Goal: Task Accomplishment & Management: Complete application form

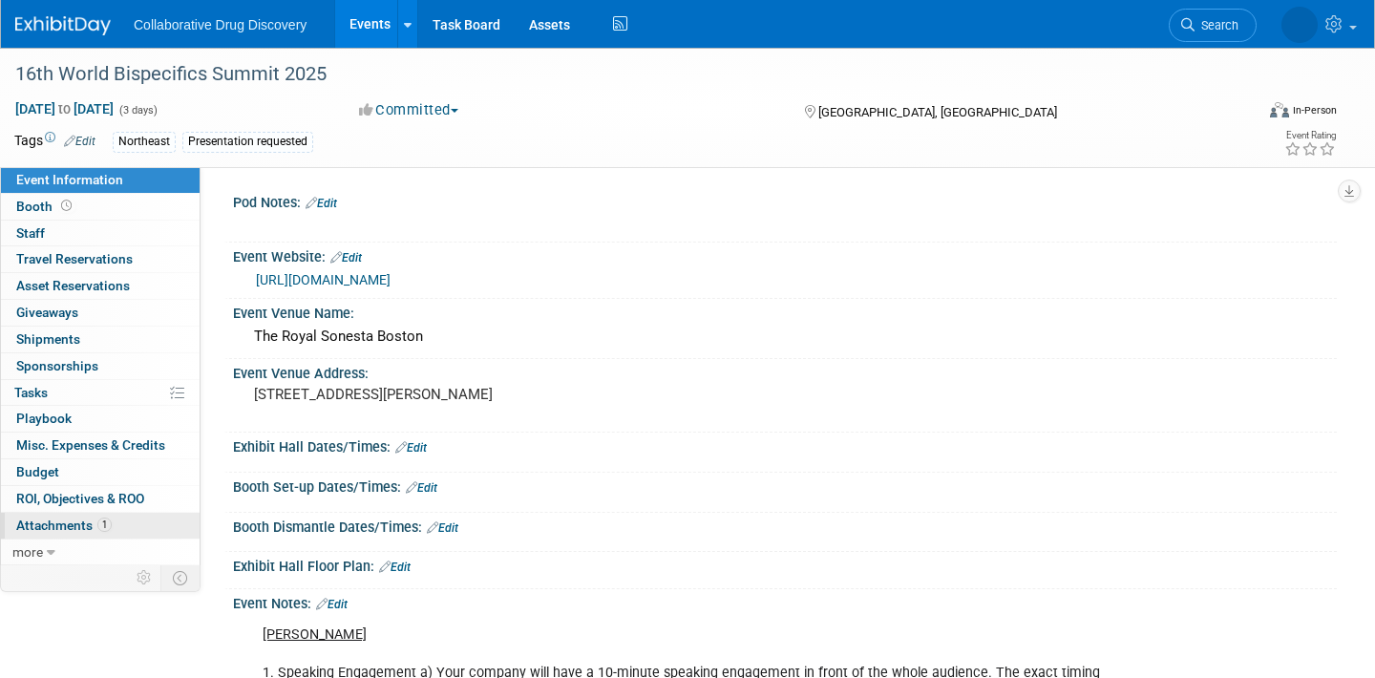
click at [73, 526] on span "Attachments 1" at bounding box center [63, 524] width 95 height 15
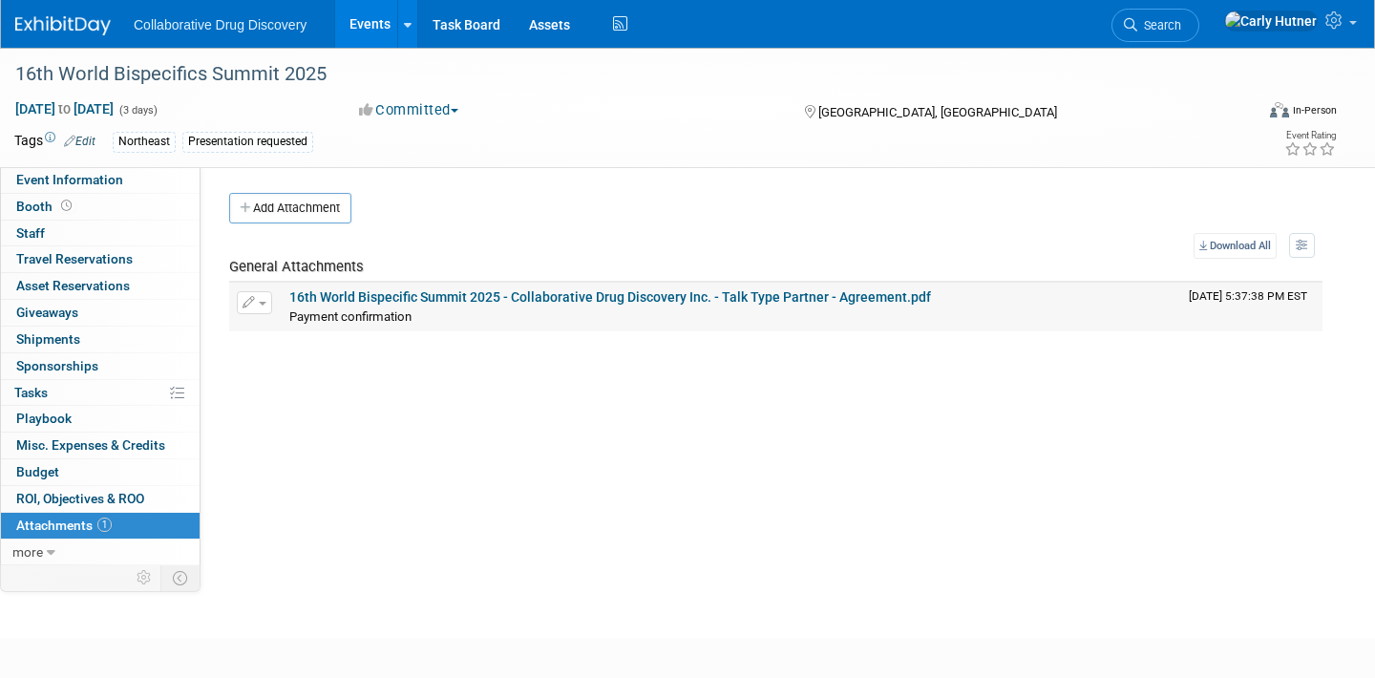
click at [369, 289] on link "16th World Bispecific Summit 2025 - Collaborative Drug Discovery Inc. - Talk Ty…" at bounding box center [610, 296] width 642 height 15
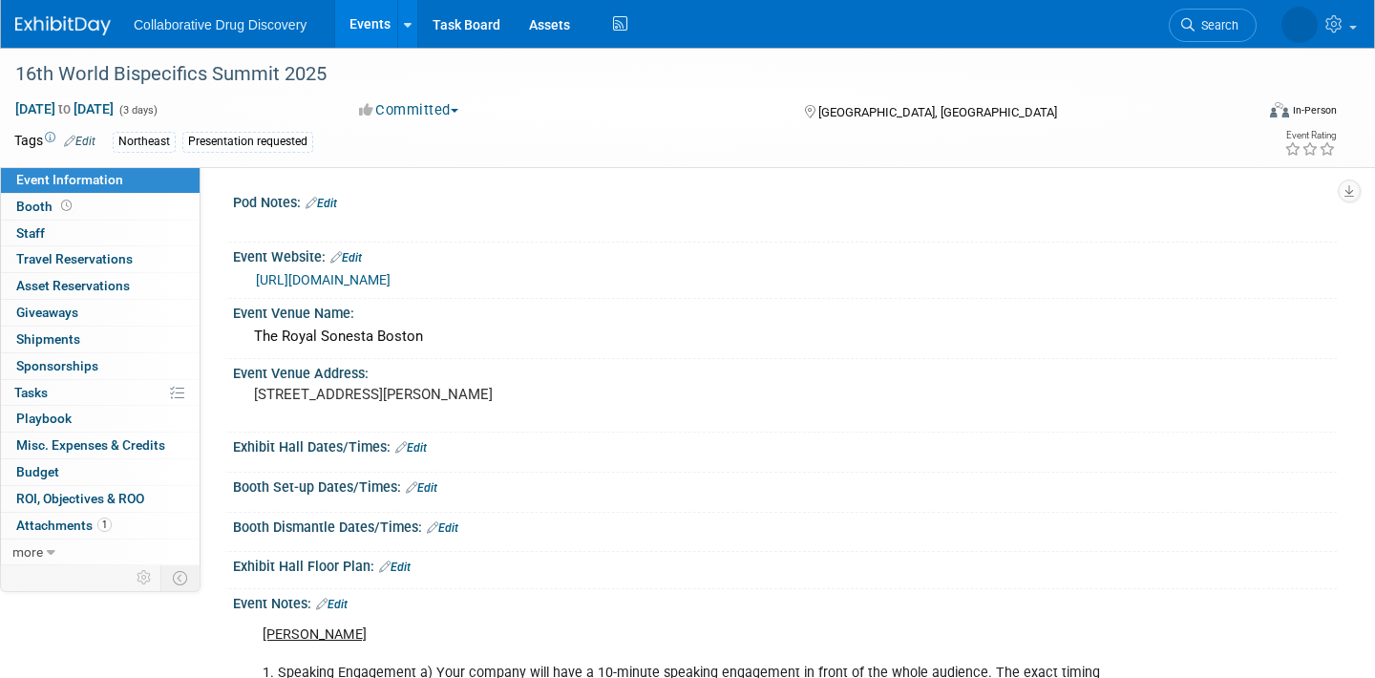
click at [493, 291] on div "[URL][DOMAIN_NAME]" at bounding box center [789, 280] width 1066 height 22
click at [390, 287] on link "[URL][DOMAIN_NAME]" at bounding box center [323, 279] width 135 height 15
click at [69, 530] on span "Attachments 1" at bounding box center [63, 524] width 95 height 15
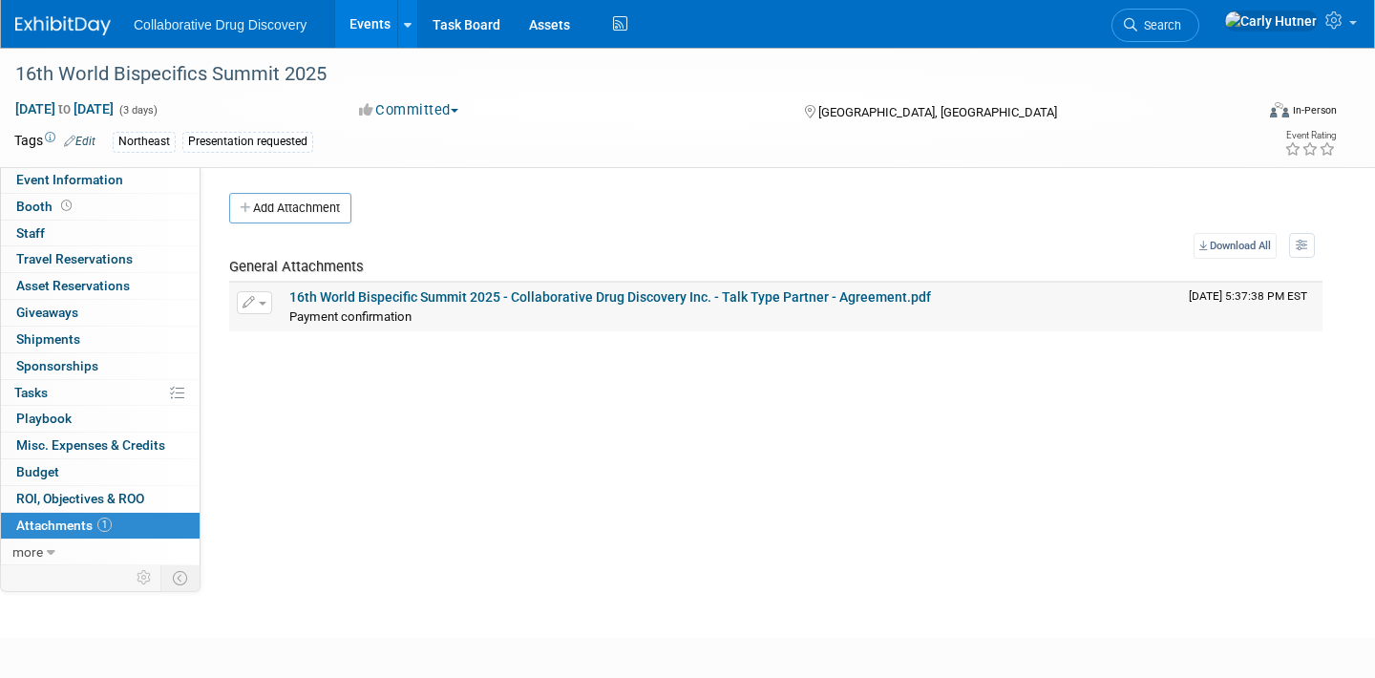
click at [422, 285] on td "16th World Bispecific Summit 2025 - Collaborative Drug Discovery Inc. - Talk Ty…" at bounding box center [731, 307] width 899 height 48
click at [416, 297] on link "16th World Bispecific Summit 2025 - Collaborative Drug Discovery Inc. - Talk Ty…" at bounding box center [610, 296] width 642 height 15
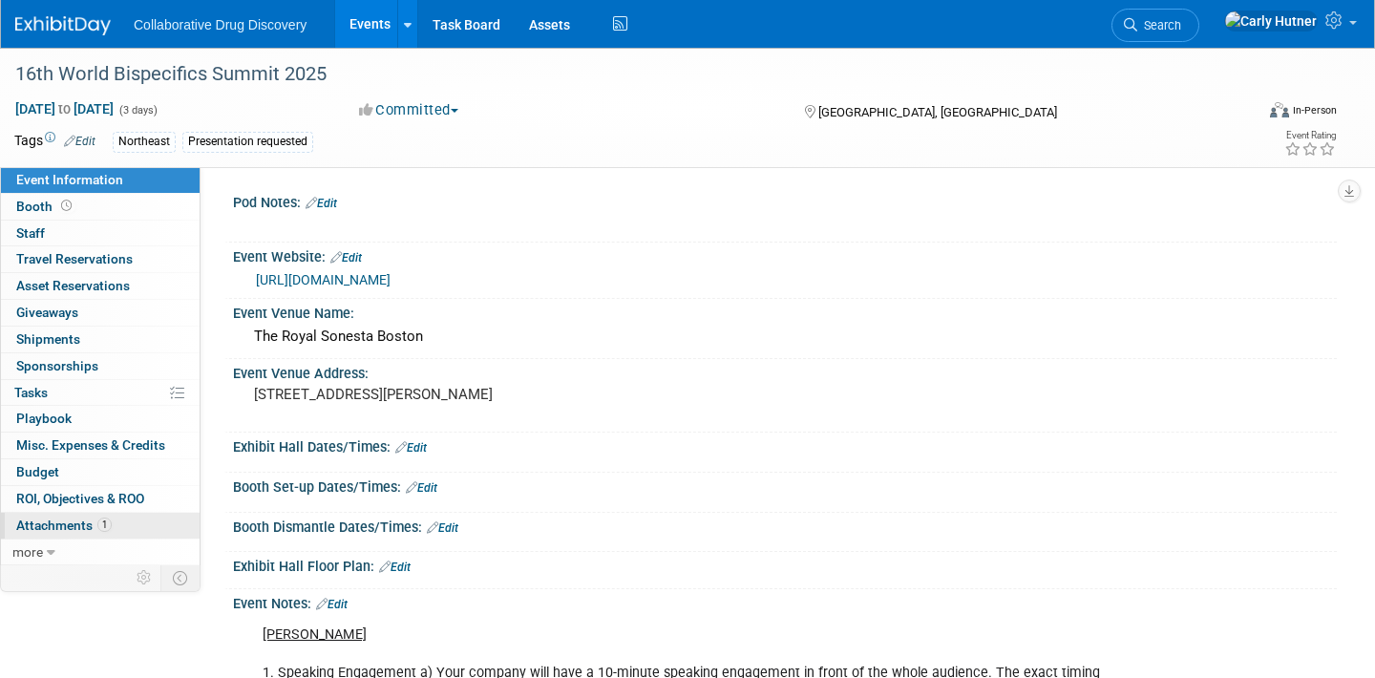
click at [30, 521] on span "Attachments 1" at bounding box center [63, 524] width 95 height 15
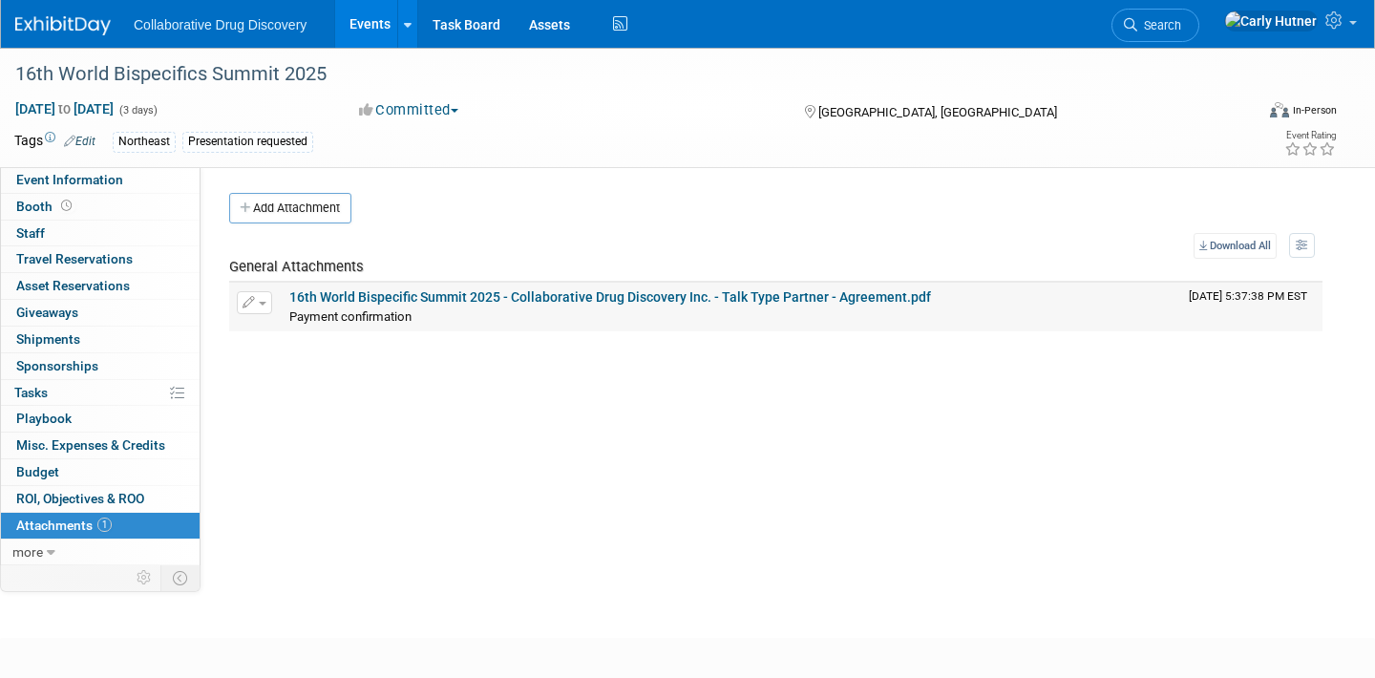
click at [397, 298] on link "16th World Bispecific Summit 2025 - Collaborative Drug Discovery Inc. - Talk Ty…" at bounding box center [610, 296] width 642 height 15
click at [640, 296] on link "16th World Bispecific Summit 2025 - Collaborative Drug Discovery Inc. - Talk Ty…" at bounding box center [610, 296] width 642 height 15
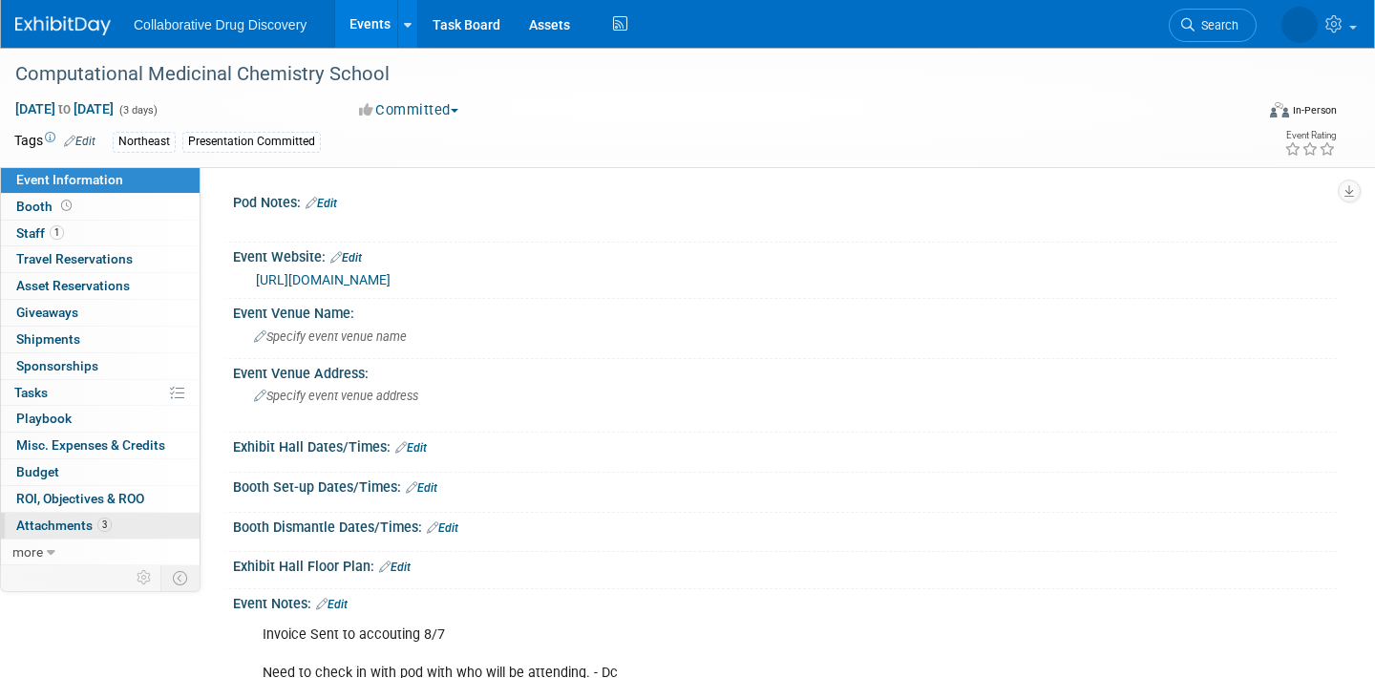
click at [158, 525] on link "3 Attachments 3" at bounding box center [100, 526] width 199 height 26
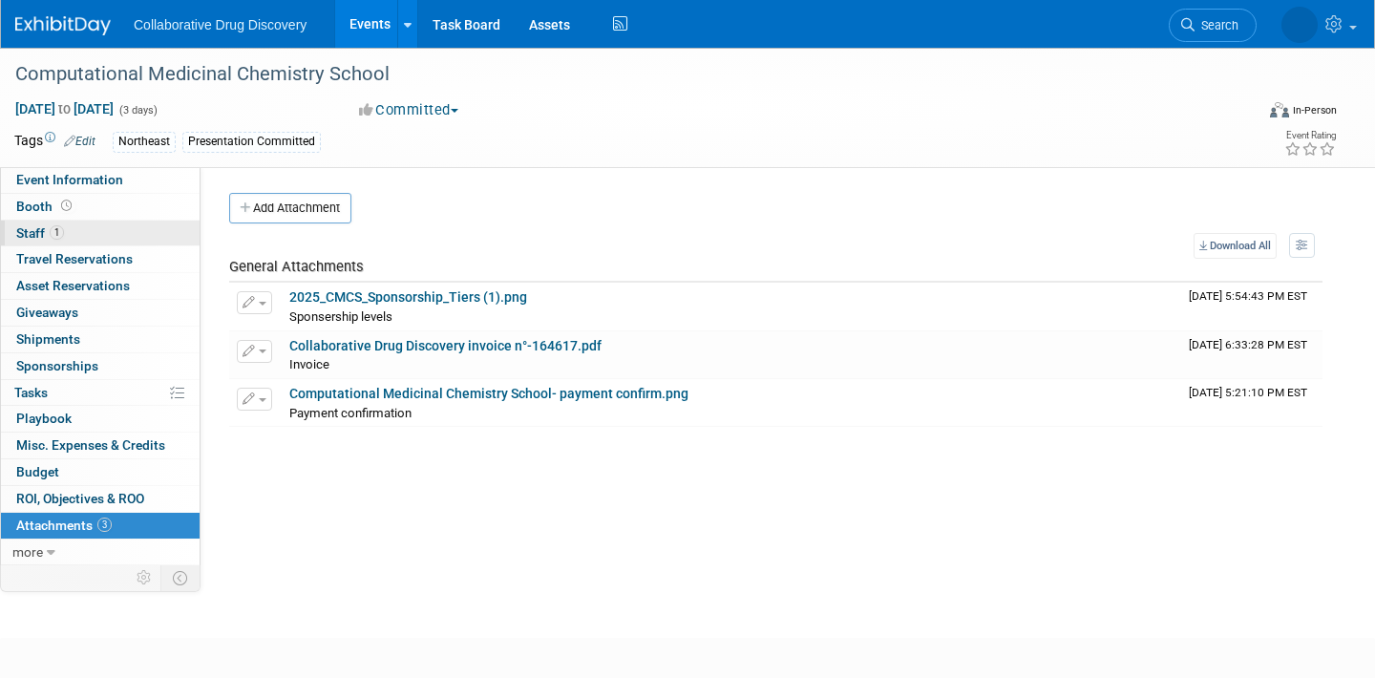
click at [85, 234] on link "1 Staff 1" at bounding box center [100, 234] width 199 height 26
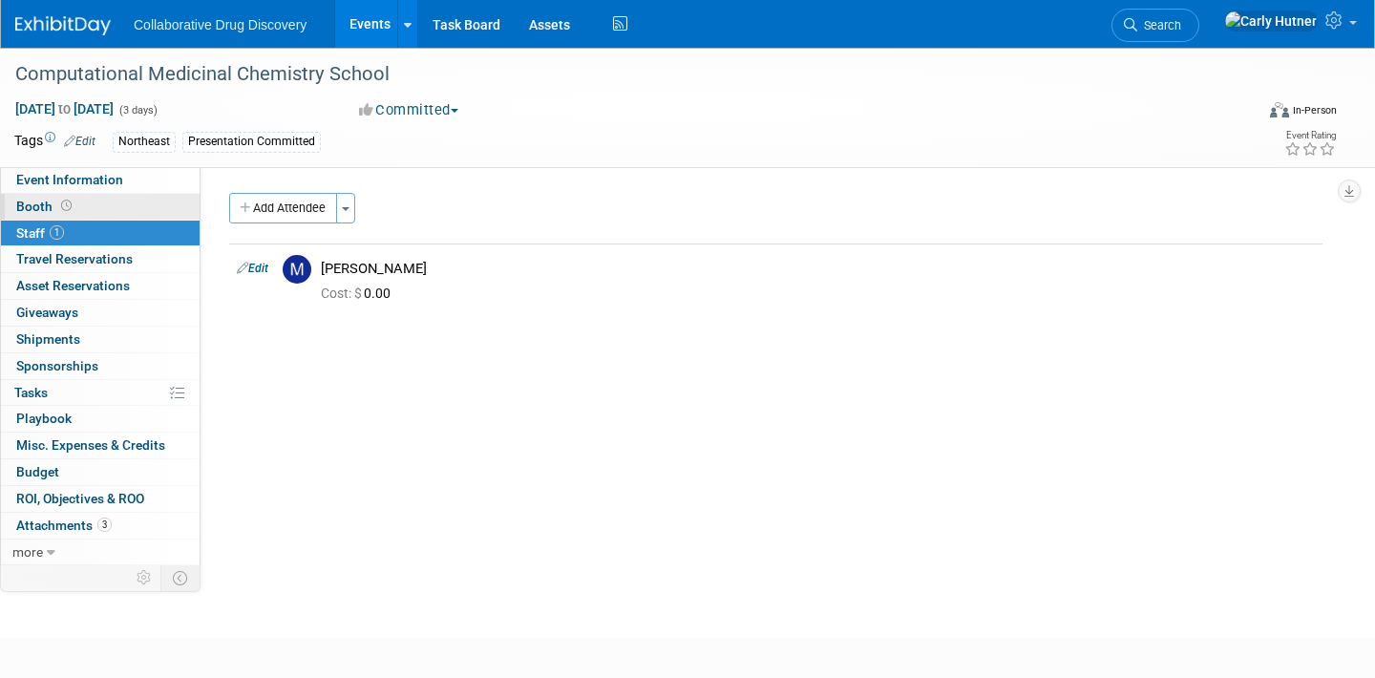
click at [103, 210] on link "Booth" at bounding box center [100, 207] width 199 height 26
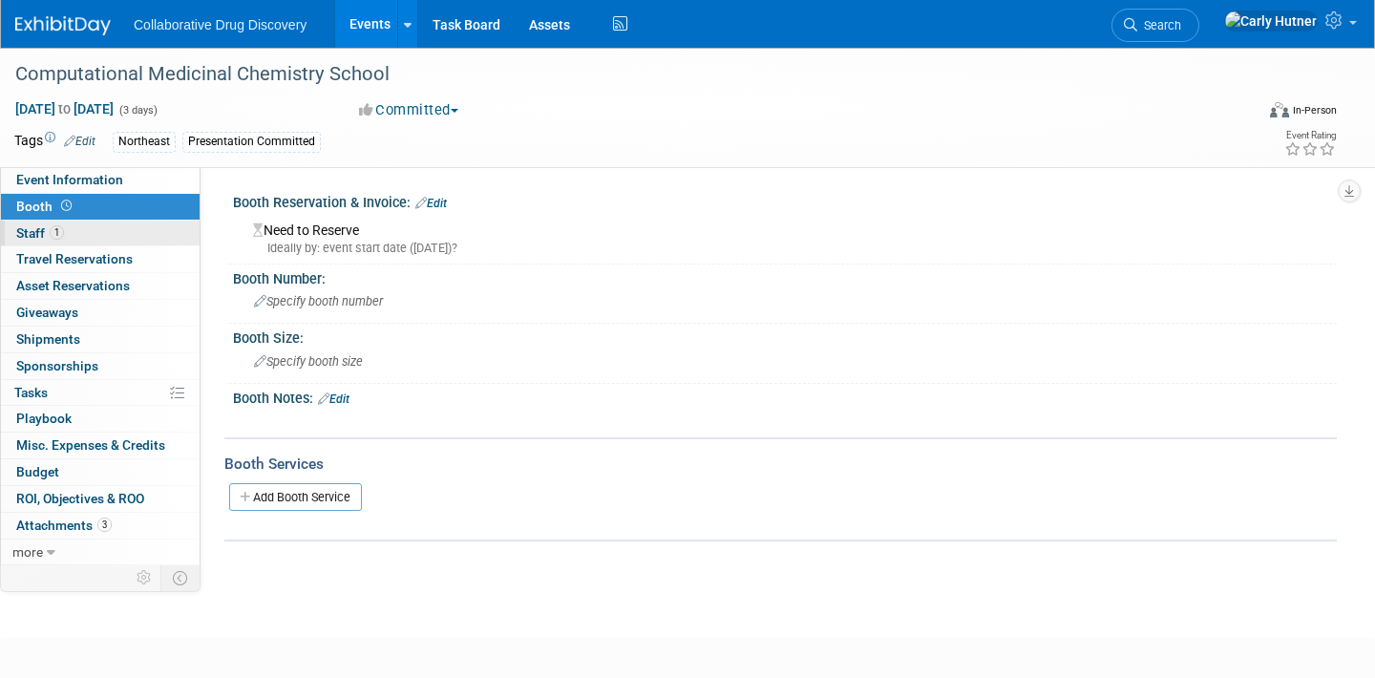
click at [109, 230] on link "1 Staff 1" at bounding box center [100, 234] width 199 height 26
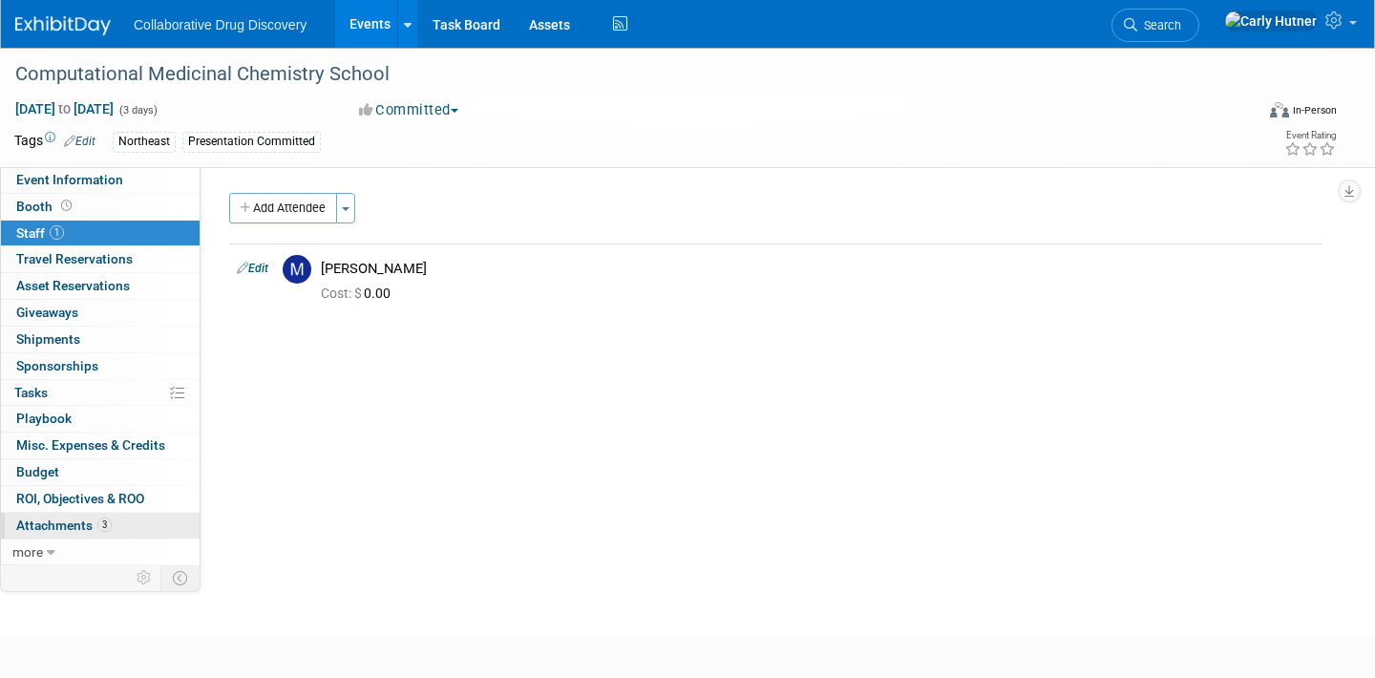
click at [126, 514] on link "3 Attachments 3" at bounding box center [100, 526] width 199 height 26
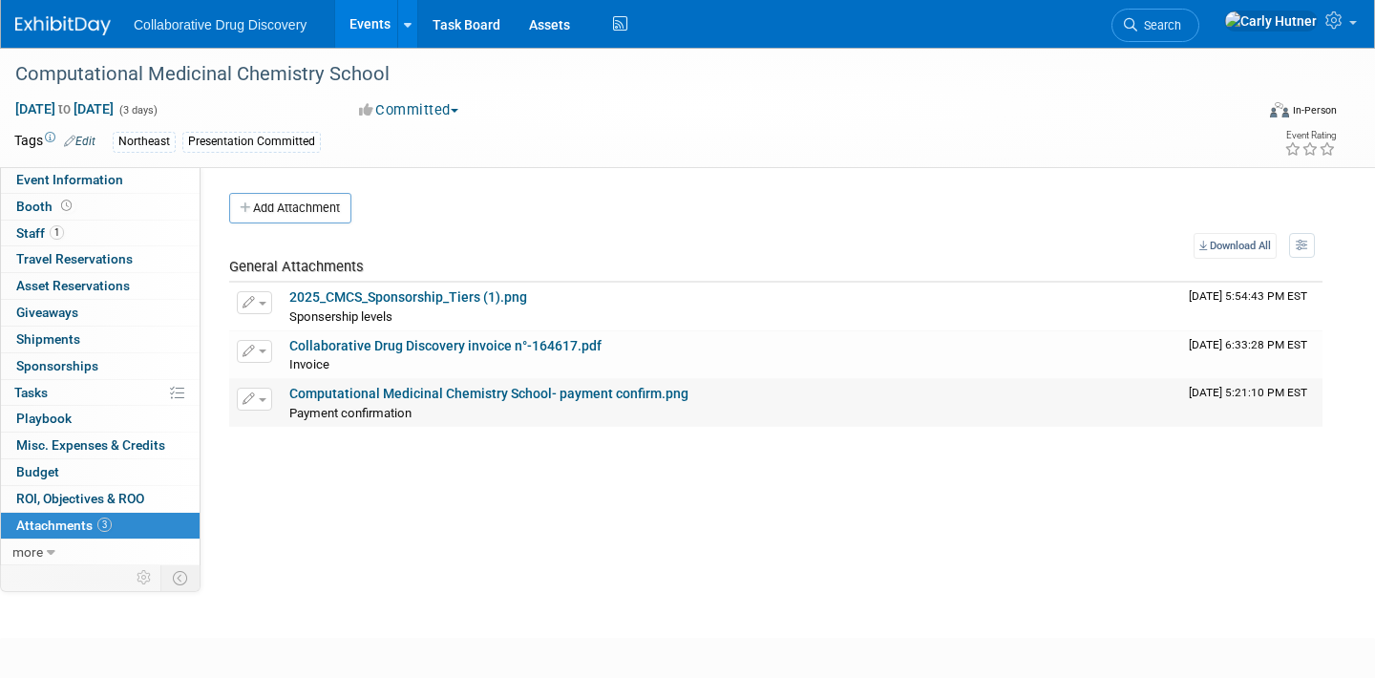
click at [539, 394] on link "Computational Medicinal Chemistry School- payment confirm.png" at bounding box center [488, 393] width 399 height 15
click at [488, 350] on link "Collaborative Drug Discovery invoice n°-164617.pdf" at bounding box center [445, 345] width 312 height 15
click at [400, 291] on link "2025_CMCS_Sponsorship_Tiers (1).png" at bounding box center [408, 296] width 238 height 15
click at [106, 178] on span "Event Information" at bounding box center [69, 179] width 107 height 15
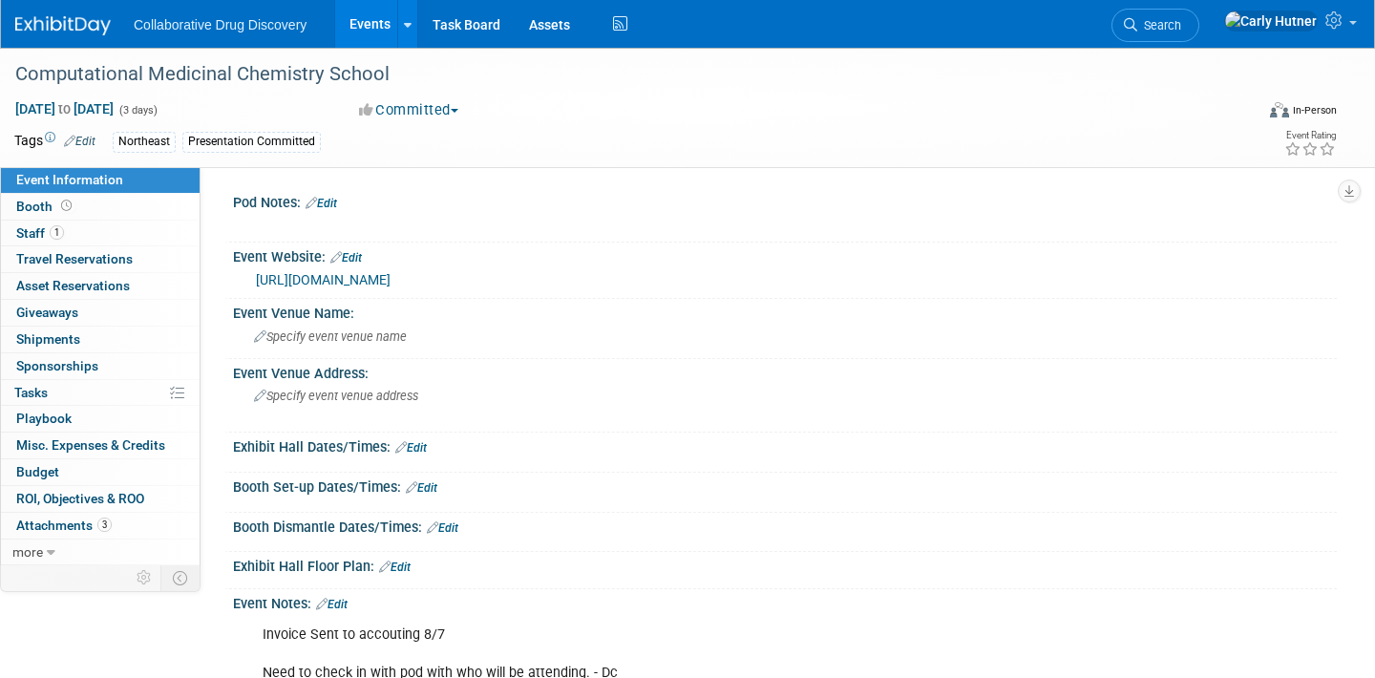
click at [342, 277] on link "https://www.compmedchem.org/" at bounding box center [323, 279] width 135 height 15
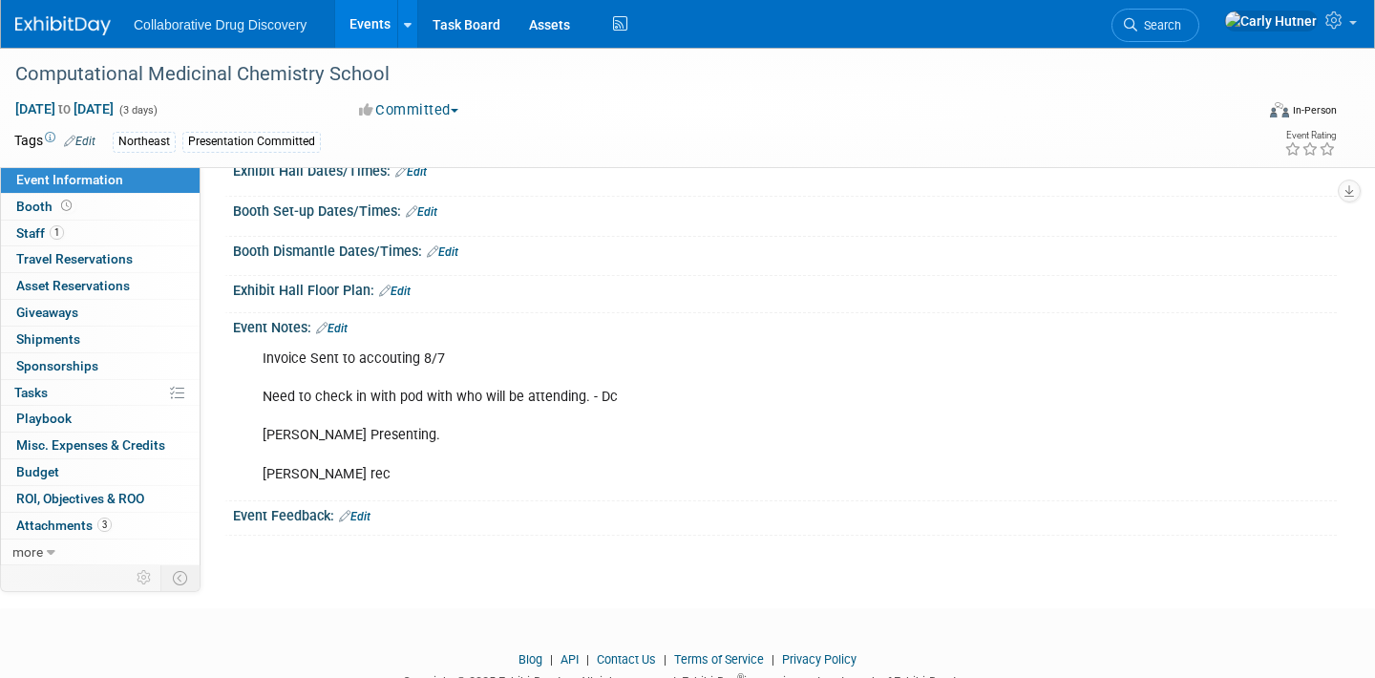
scroll to position [277, 0]
click at [111, 529] on link "3 Attachments 3" at bounding box center [100, 526] width 199 height 26
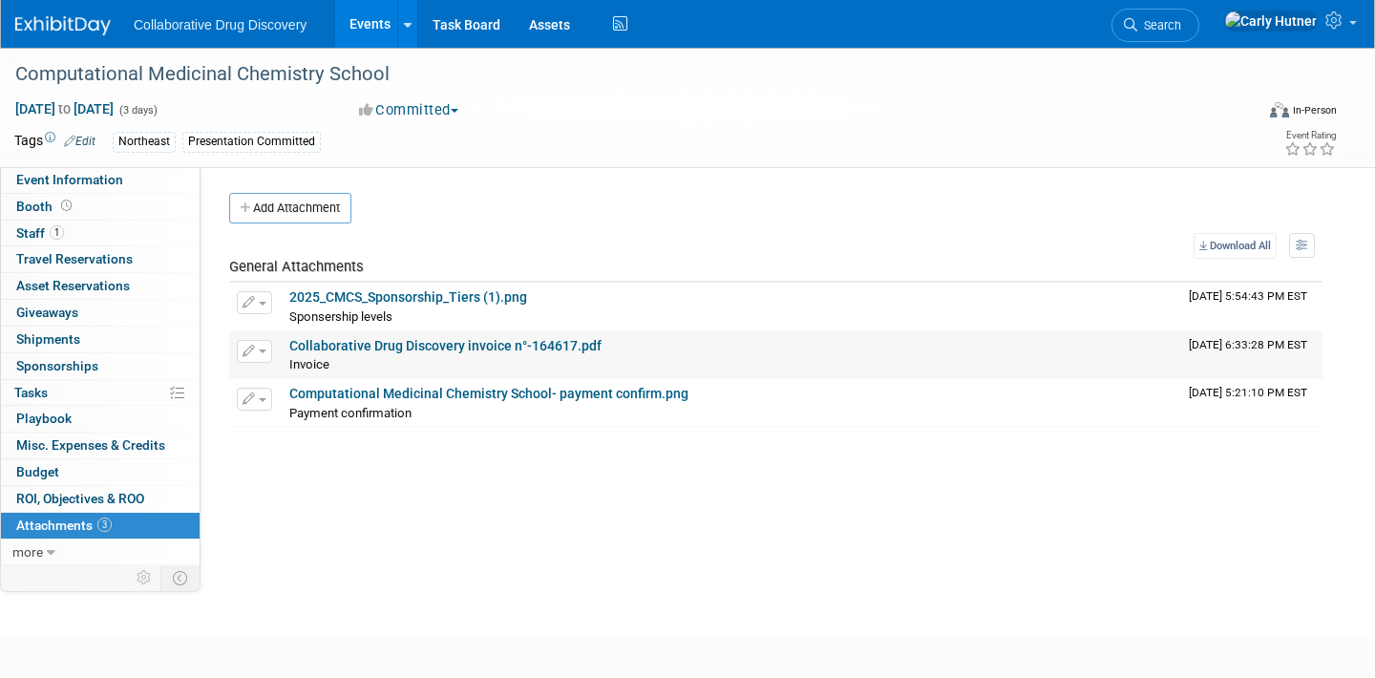
click at [429, 348] on link "Collaborative Drug Discovery invoice n°-164617.pdf" at bounding box center [445, 345] width 312 height 15
click at [160, 525] on link "3 Attachments 3" at bounding box center [100, 526] width 199 height 26
click at [358, 28] on link "Events" at bounding box center [370, 24] width 70 height 48
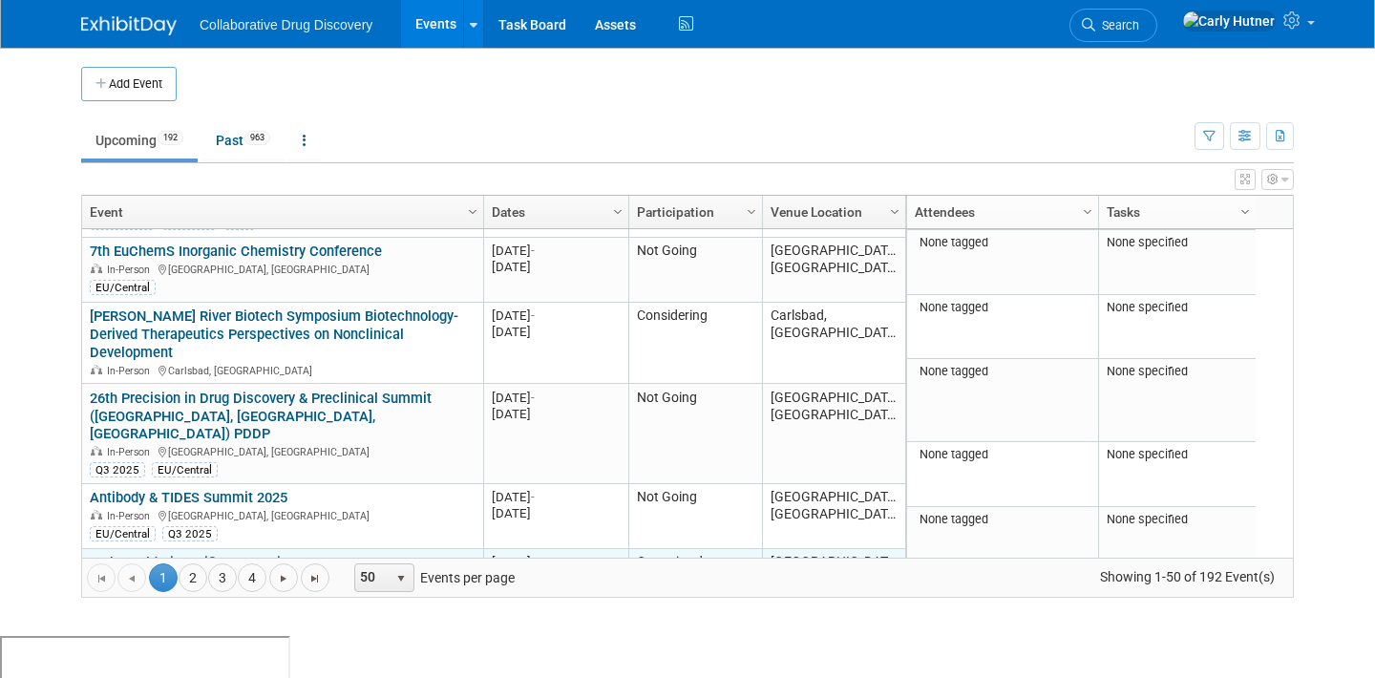
click at [390, 572] on div "In-Person Cambridge, MA" at bounding box center [282, 580] width 385 height 16
click at [285, 554] on link "16th World Bispecifics Summit 2025" at bounding box center [205, 562] width 230 height 17
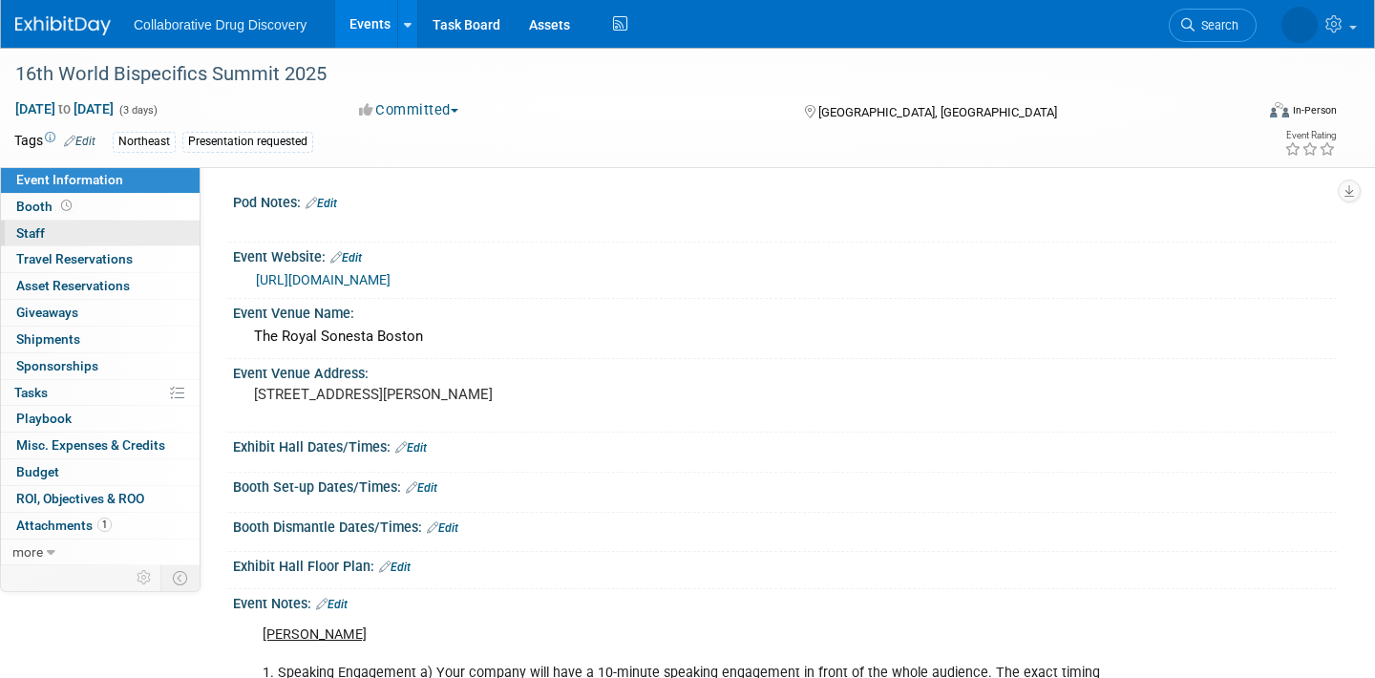
click at [90, 237] on link "0 Staff 0" at bounding box center [100, 234] width 199 height 26
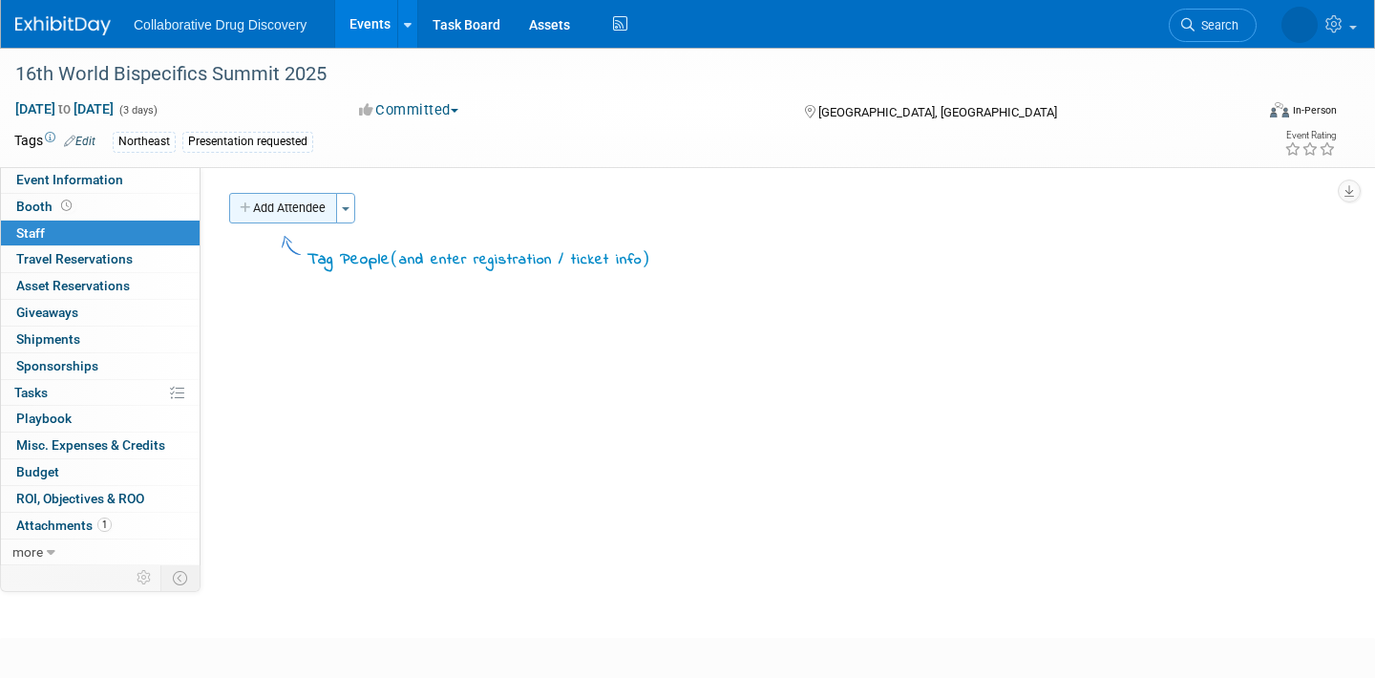
click at [279, 216] on button "Add Attendee" at bounding box center [283, 208] width 108 height 31
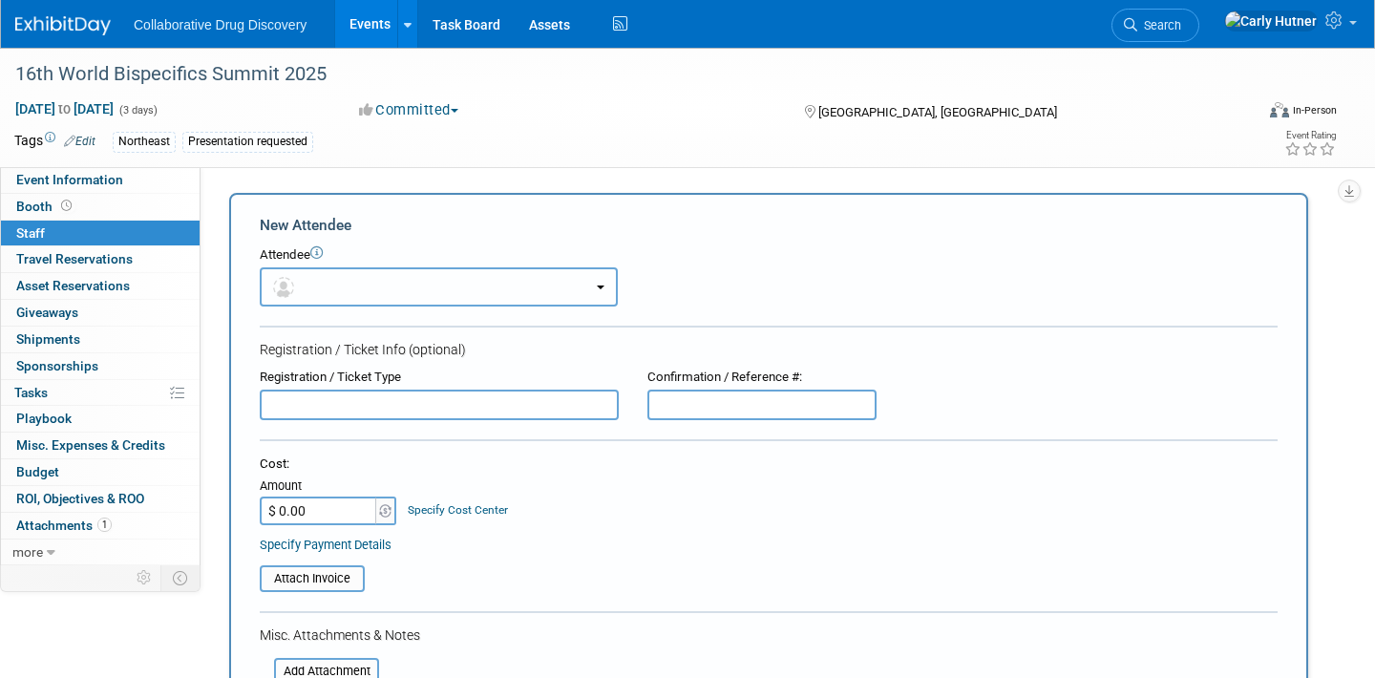
click at [375, 282] on button "button" at bounding box center [439, 286] width 358 height 39
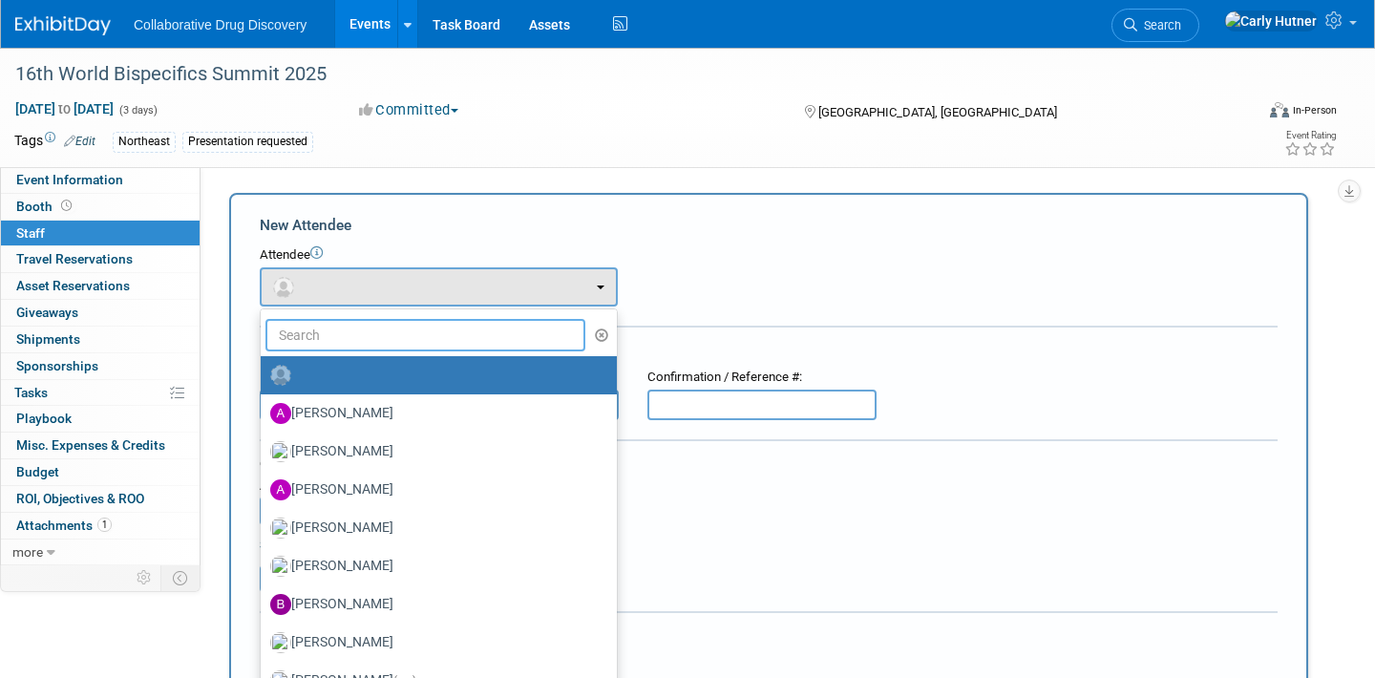
click at [412, 334] on input "text" at bounding box center [425, 335] width 320 height 32
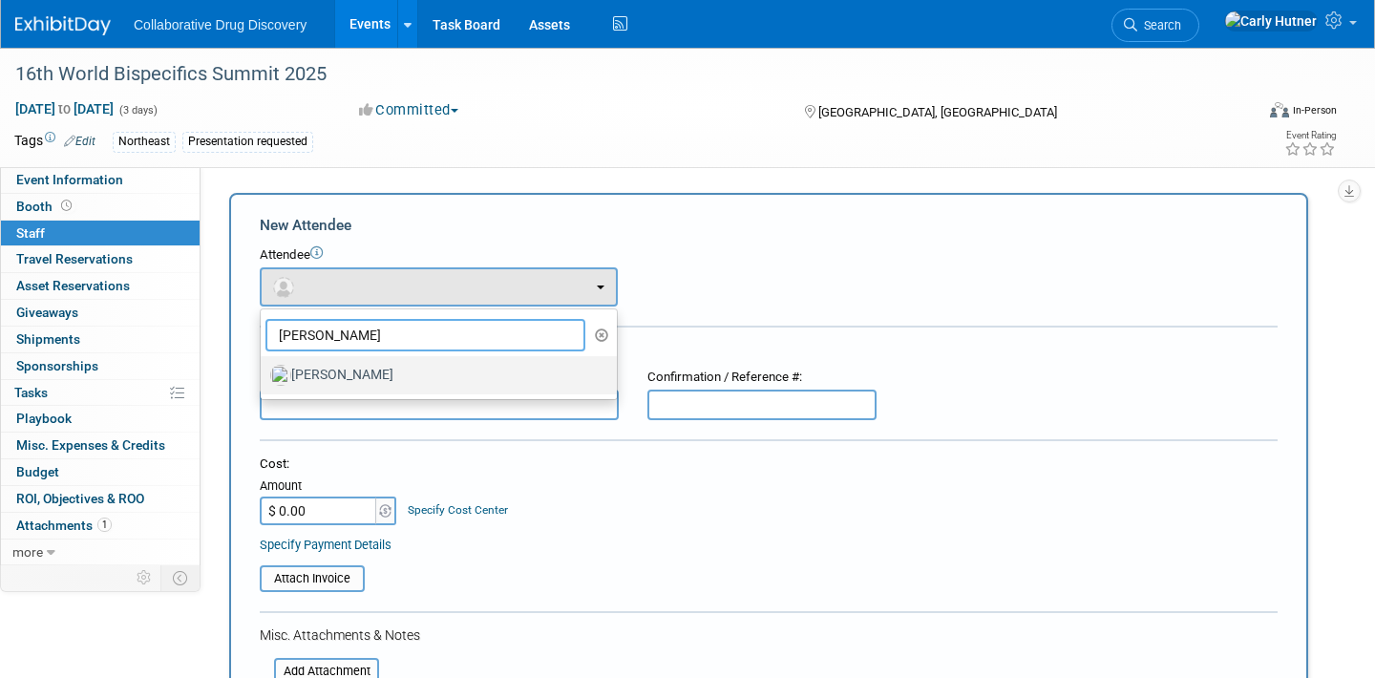
type input "[PERSON_NAME]"
click at [384, 377] on label "[PERSON_NAME]" at bounding box center [433, 375] width 327 height 31
click at [263, 377] on input "[PERSON_NAME]" at bounding box center [257, 373] width 12 height 12
select select "4c2b8488-dd38-405e-a561-1fcfa6267fd3"
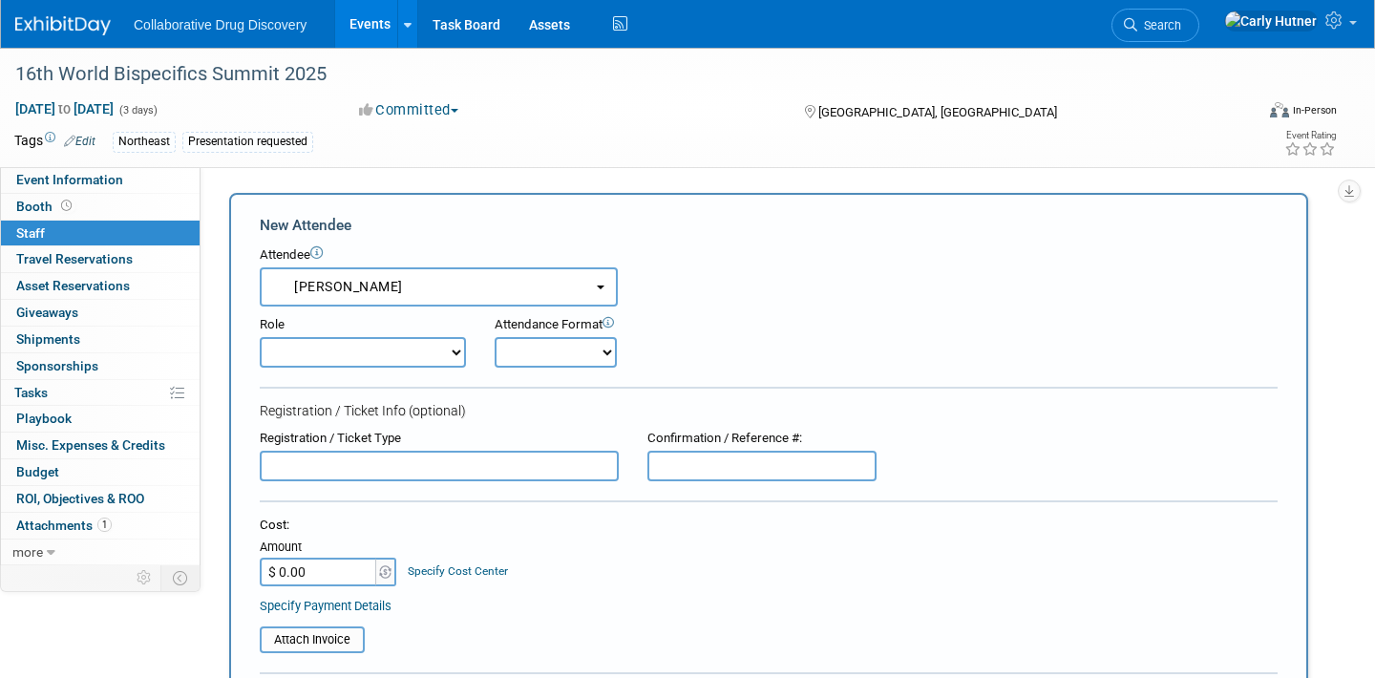
click at [545, 348] on select "Onsite Remote" at bounding box center [556, 352] width 122 height 31
select select "1"
click at [495, 337] on select "Onsite Remote" at bounding box center [556, 352] width 122 height 31
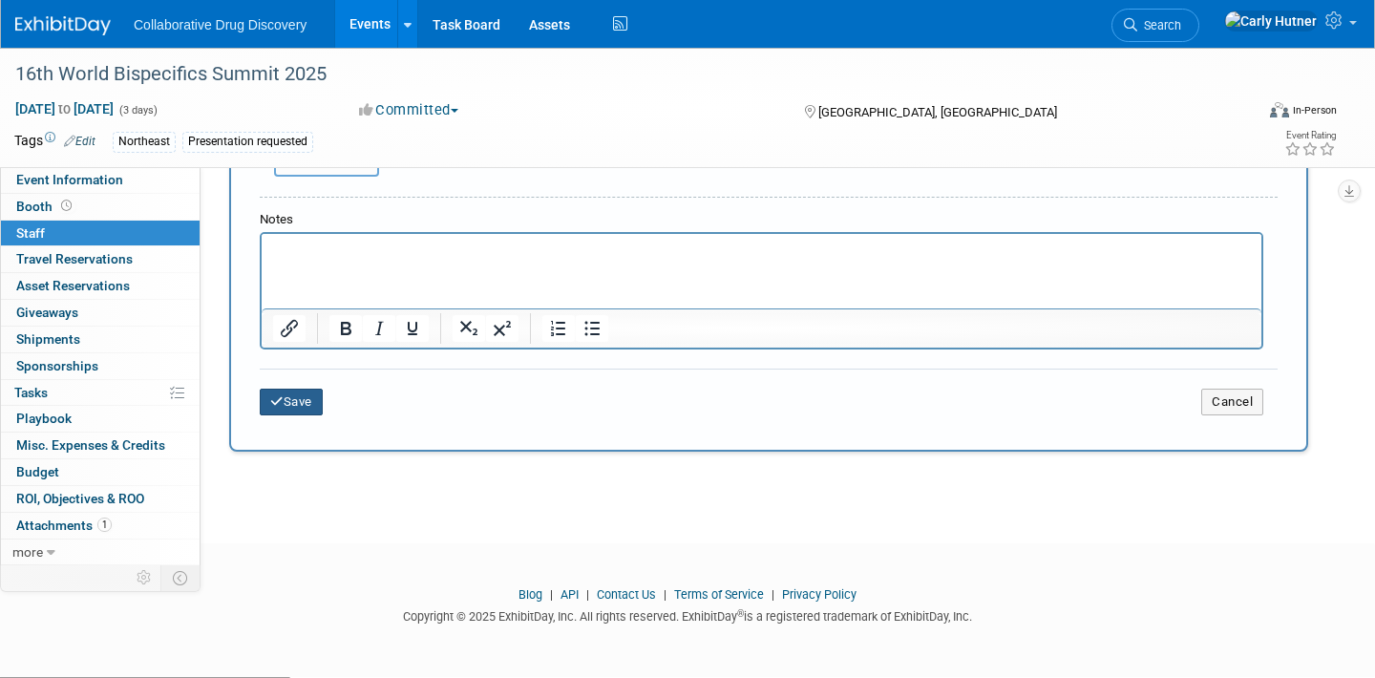
click at [292, 404] on button "Save" at bounding box center [291, 402] width 63 height 27
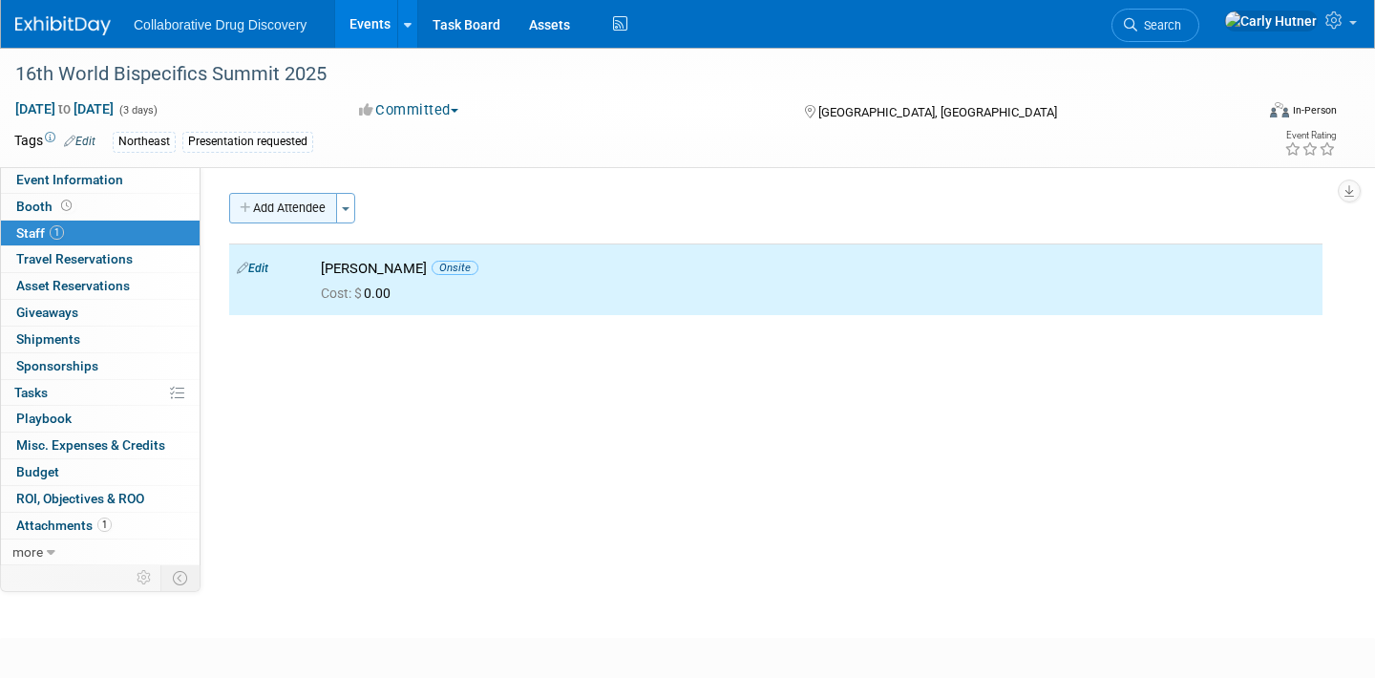
click at [302, 220] on button "Add Attendee" at bounding box center [283, 208] width 108 height 31
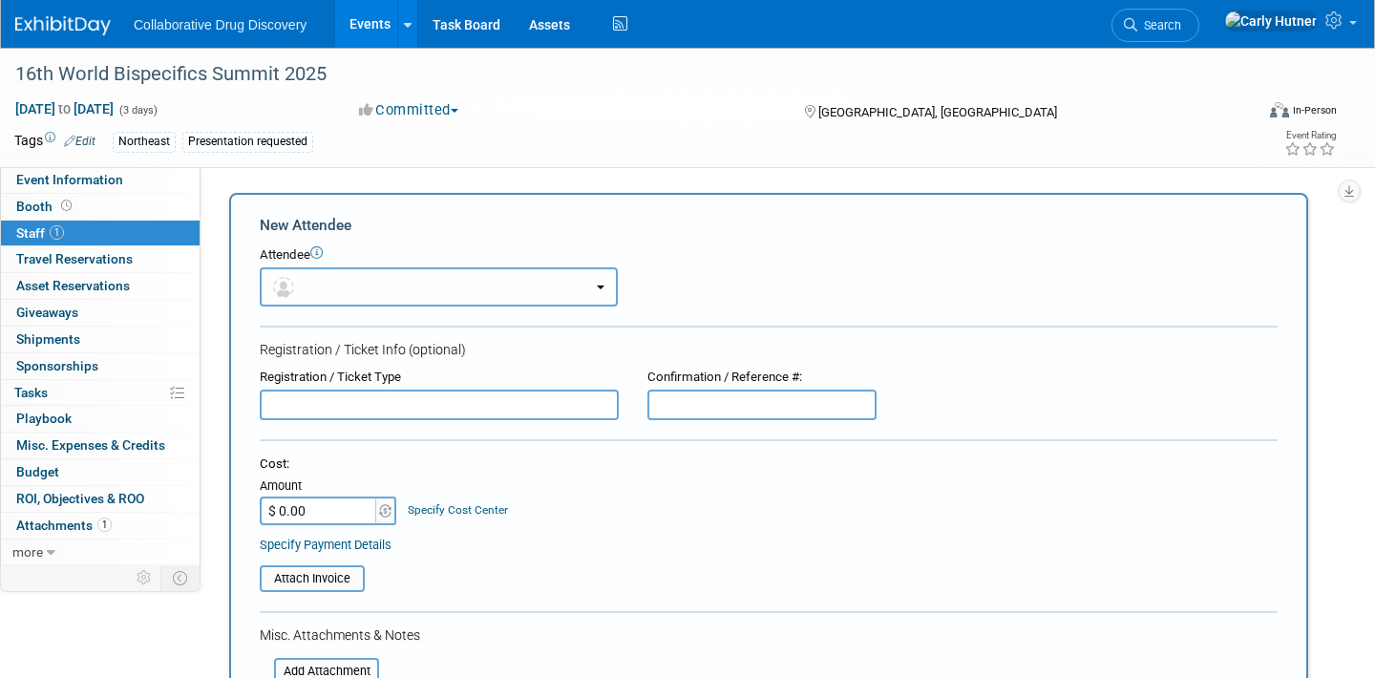
click at [331, 293] on button "button" at bounding box center [439, 286] width 358 height 39
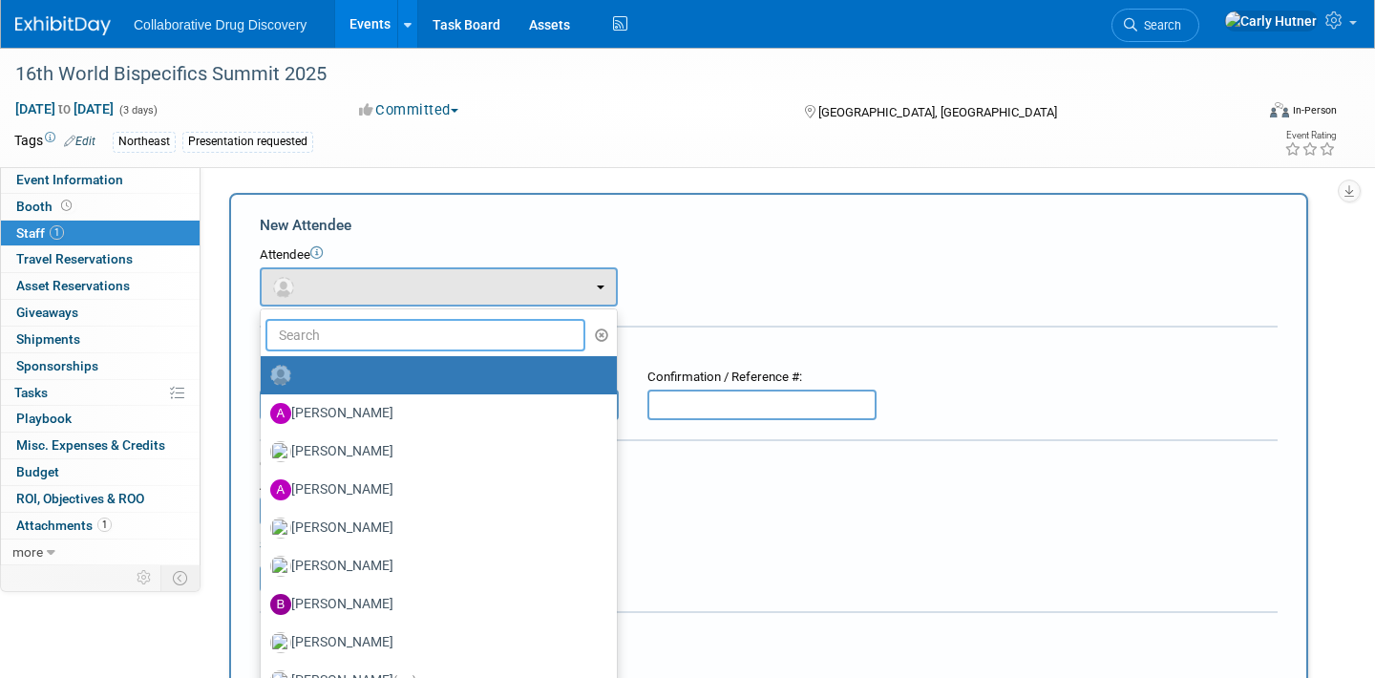
click at [345, 324] on input "text" at bounding box center [425, 335] width 320 height 32
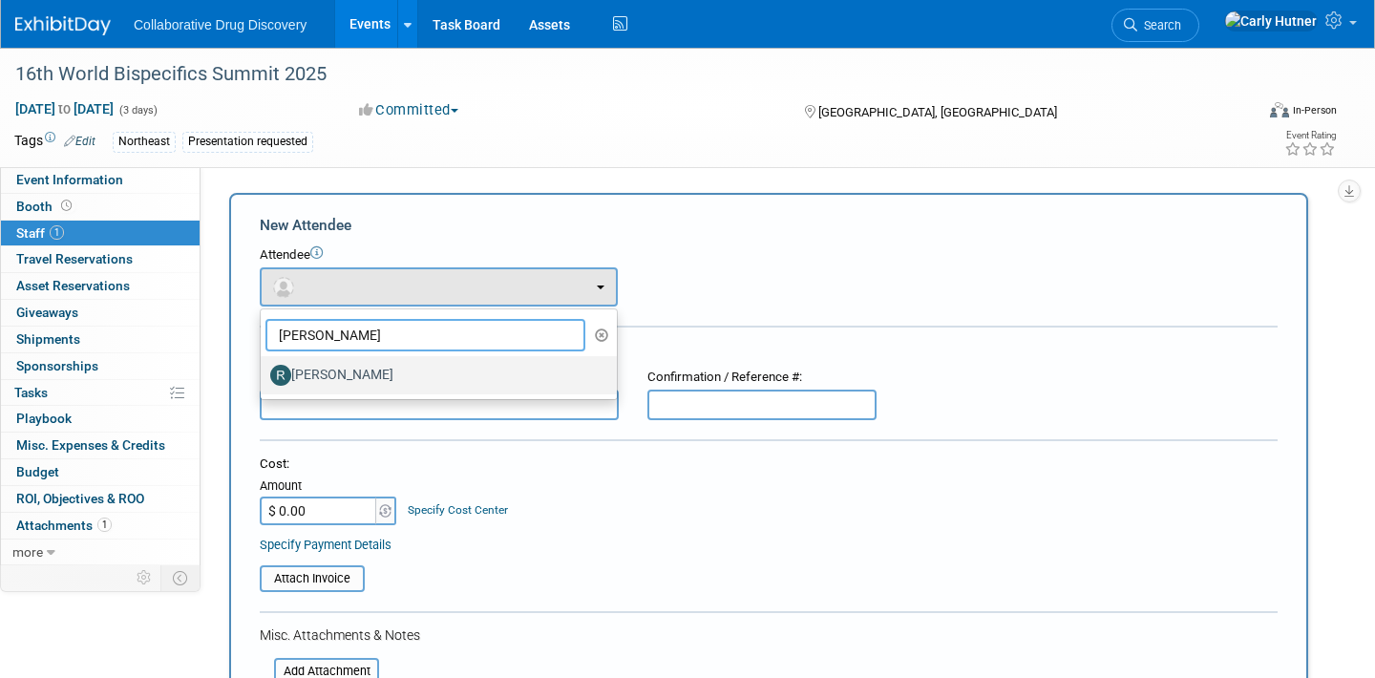
type input "[PERSON_NAME]"
click at [372, 383] on label "[PERSON_NAME]" at bounding box center [433, 375] width 327 height 31
click at [263, 379] on input "[PERSON_NAME]" at bounding box center [257, 373] width 12 height 12
select select "2e6b1c80-7ee5-42b7-9c12-483942908160"
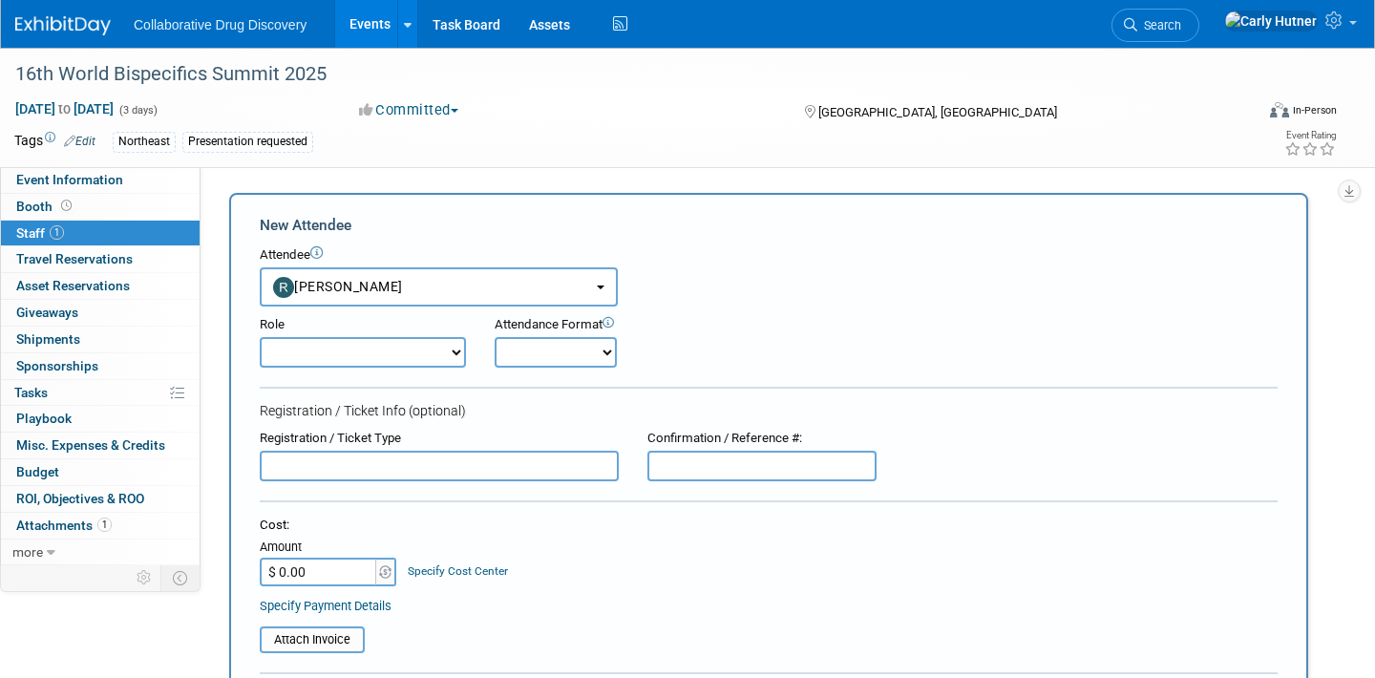
click at [543, 359] on select "Onsite Remote" at bounding box center [556, 352] width 122 height 31
select select "1"
click at [495, 337] on select "Onsite Remote" at bounding box center [556, 352] width 122 height 31
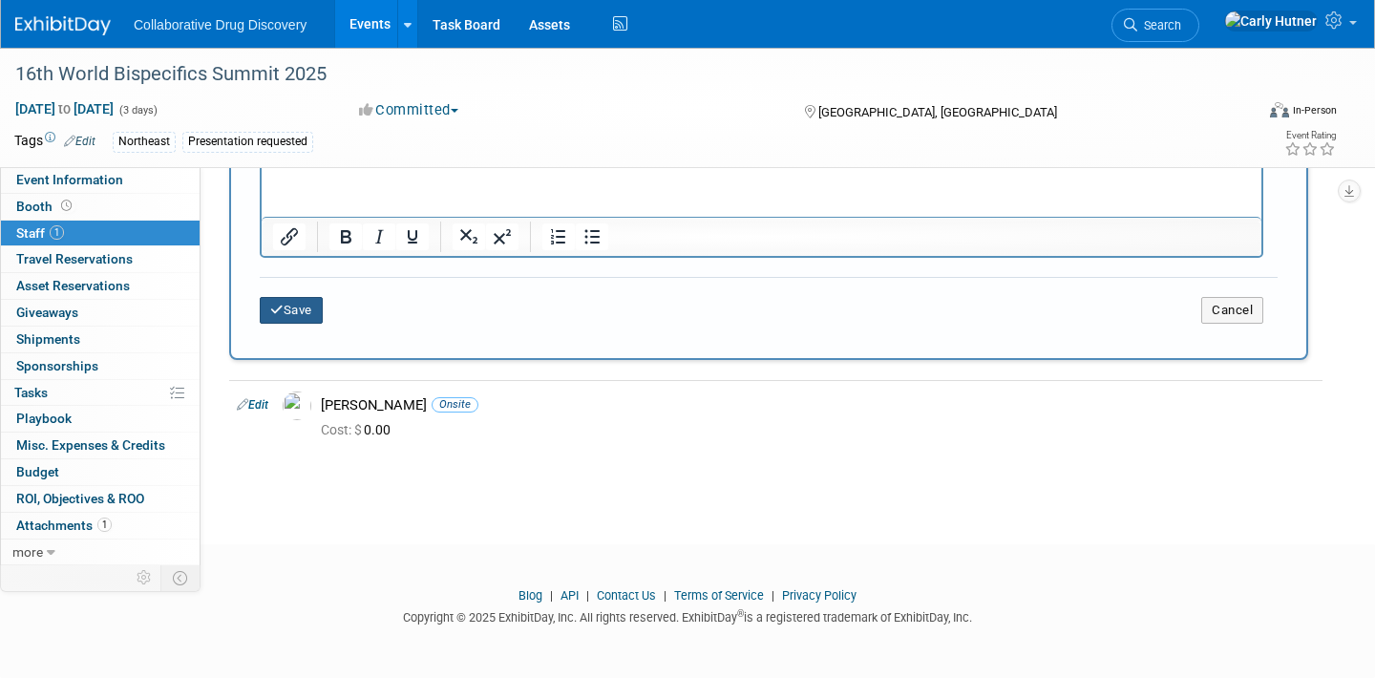
click at [288, 319] on button "Save" at bounding box center [291, 310] width 63 height 27
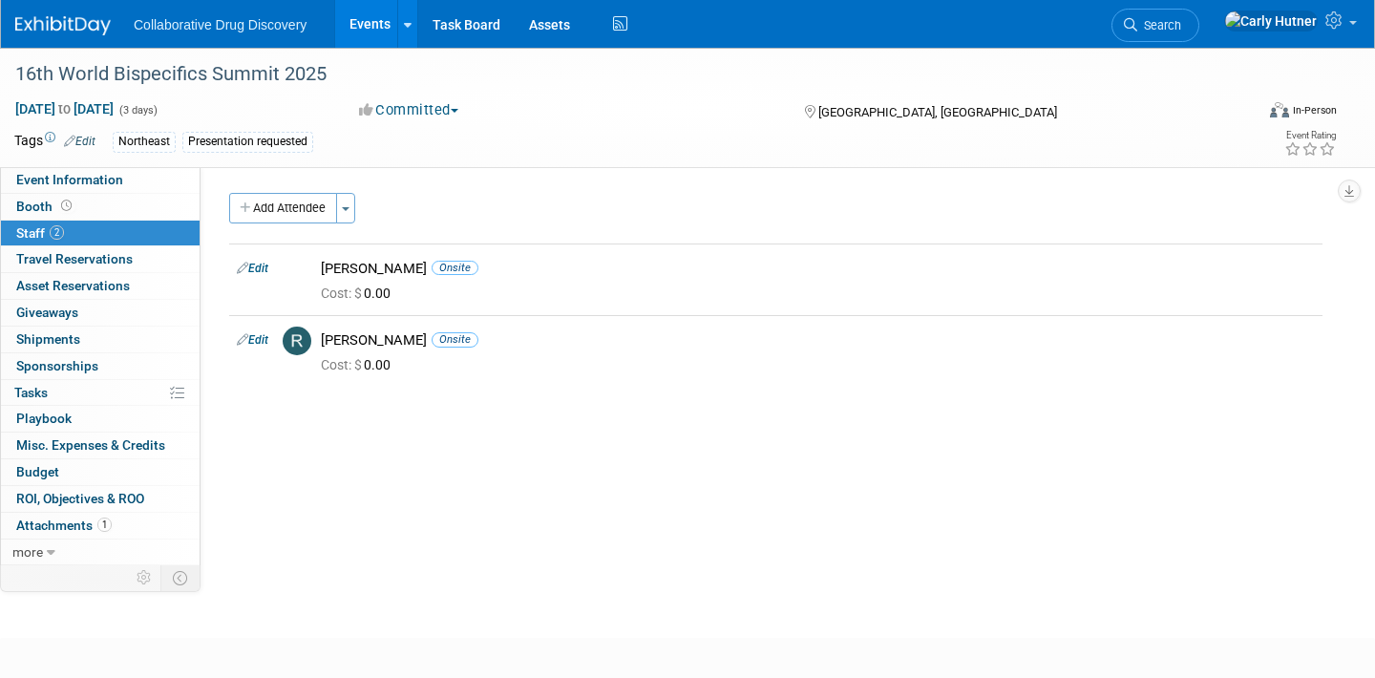
click at [361, 20] on link "Events" at bounding box center [370, 24] width 70 height 48
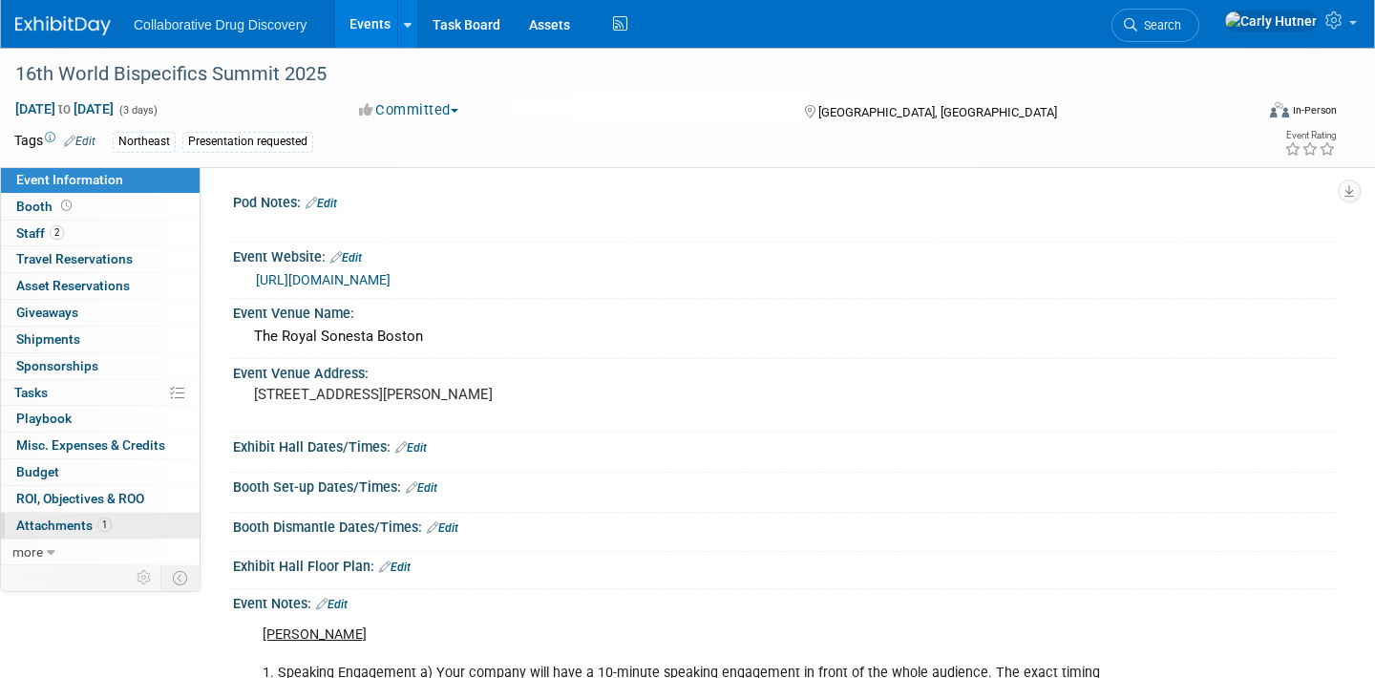
click at [100, 526] on span "1" at bounding box center [104, 524] width 14 height 14
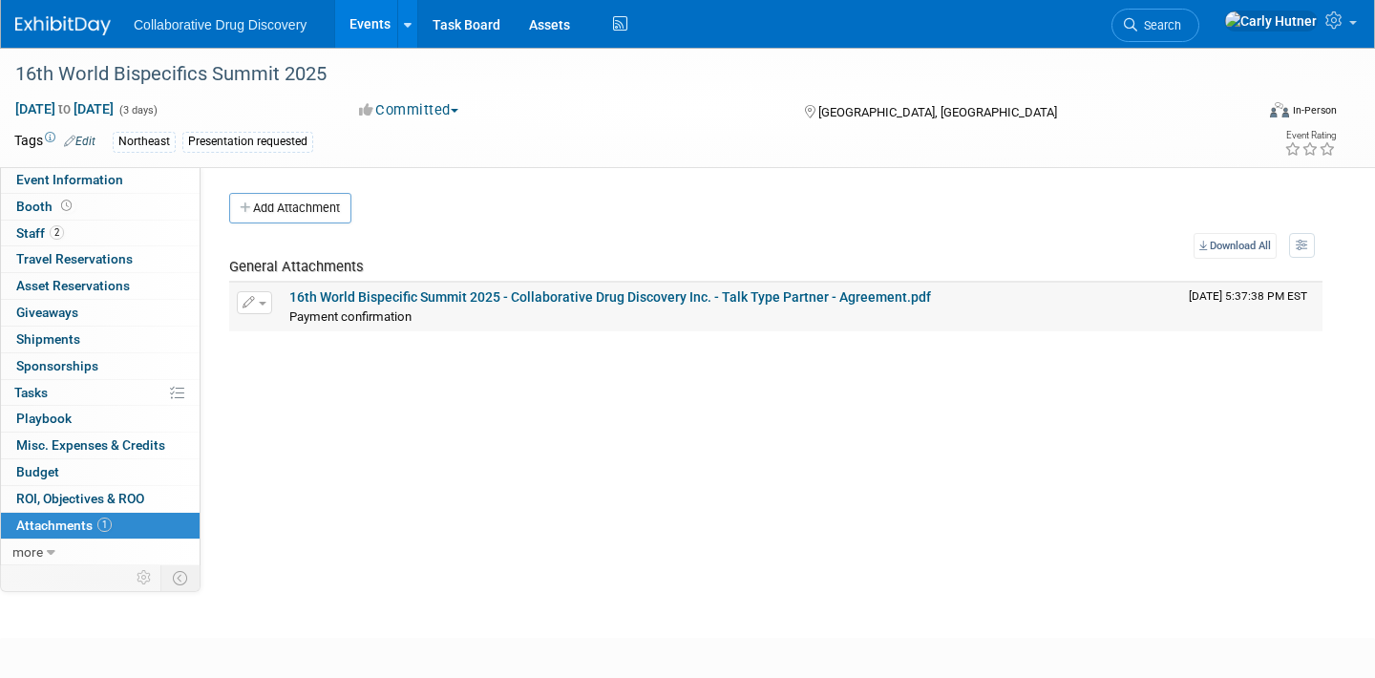
click at [453, 289] on link "16th World Bispecific Summit 2025 - Collaborative Drug Discovery Inc. - Talk Ty…" at bounding box center [610, 296] width 642 height 15
